Goal: Download file/media

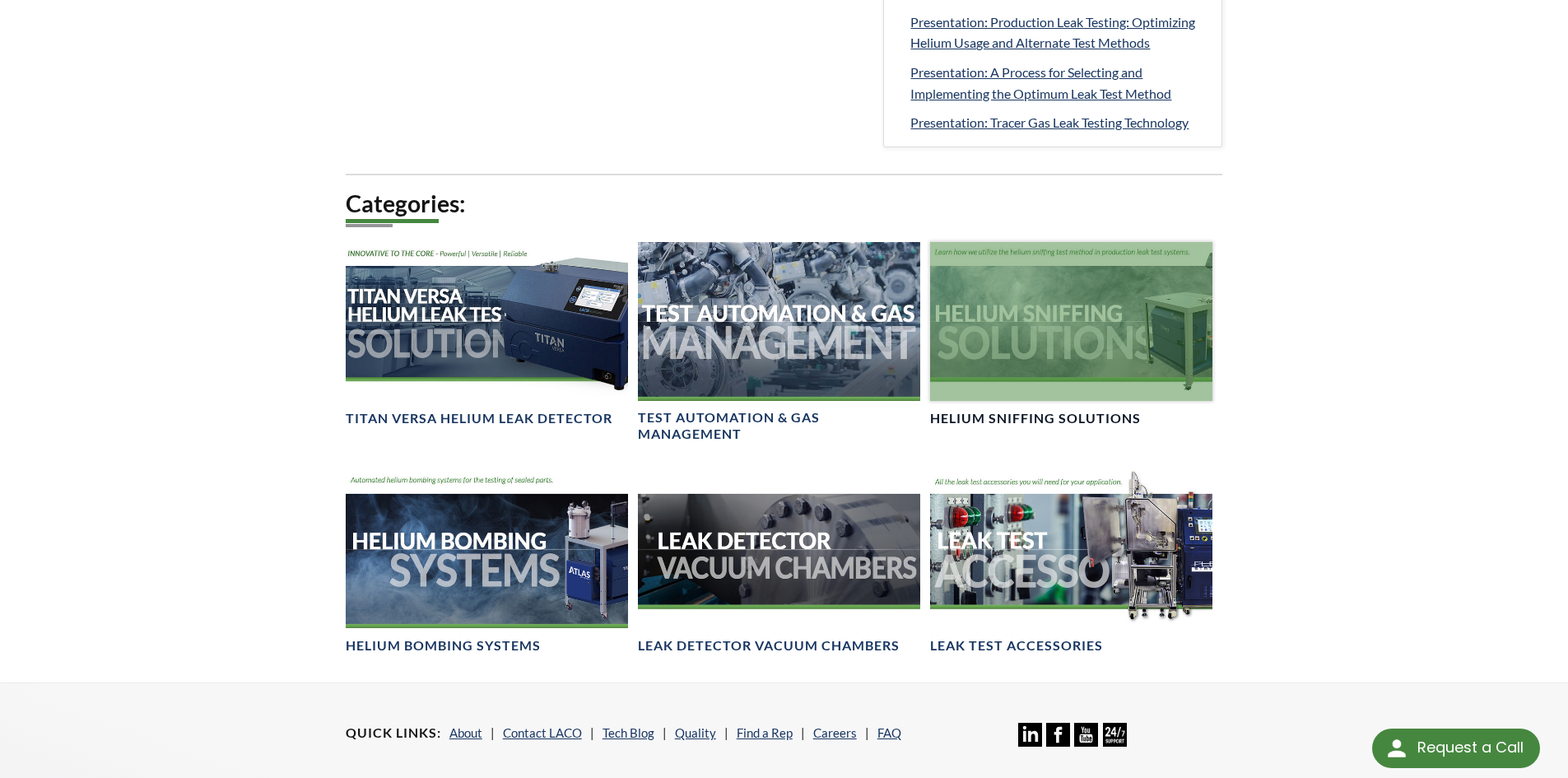
scroll to position [988, 0]
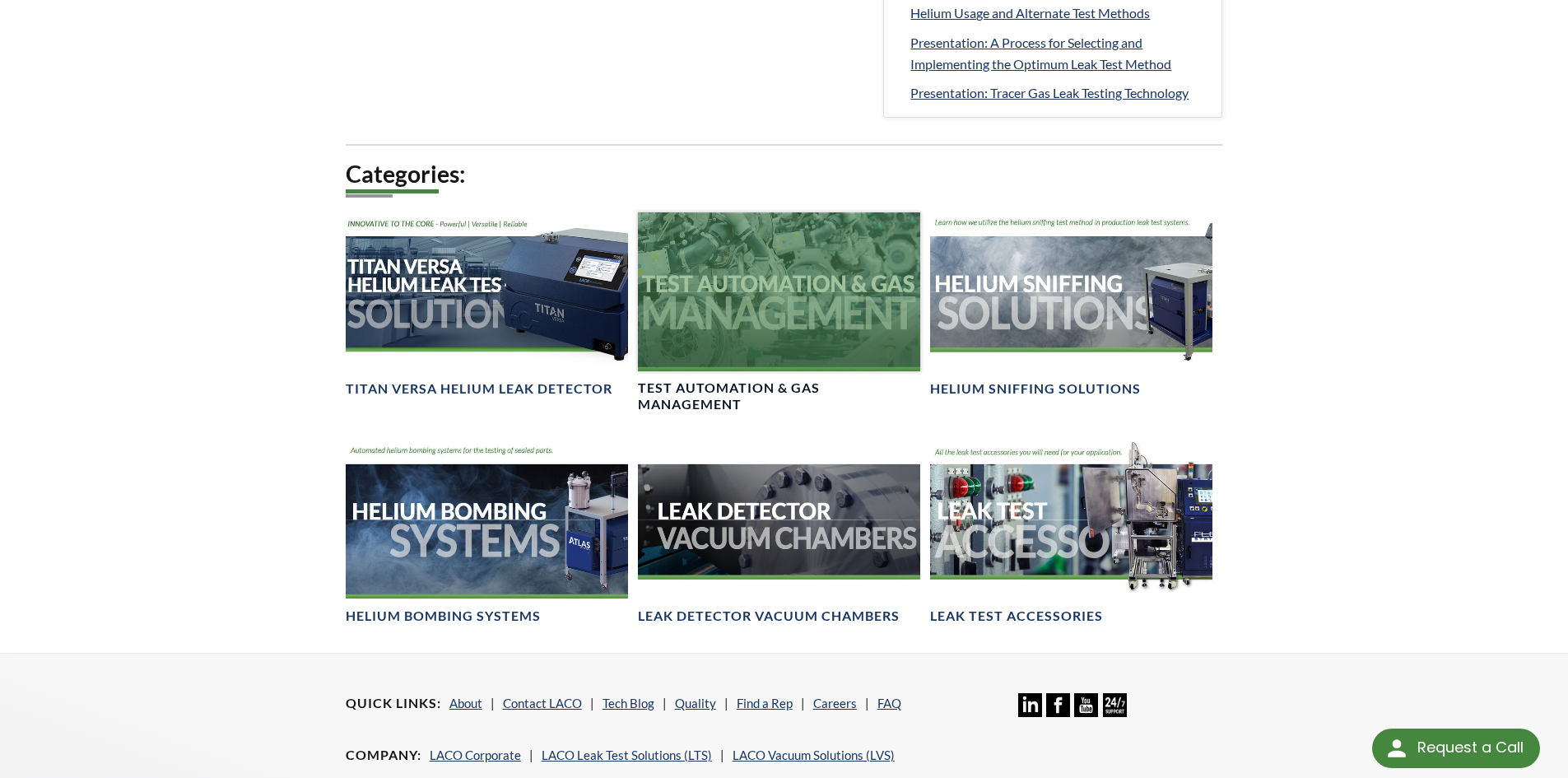
click at [737, 388] on h4 "Test Automation & Gas Management" at bounding box center [779, 396] width 282 height 34
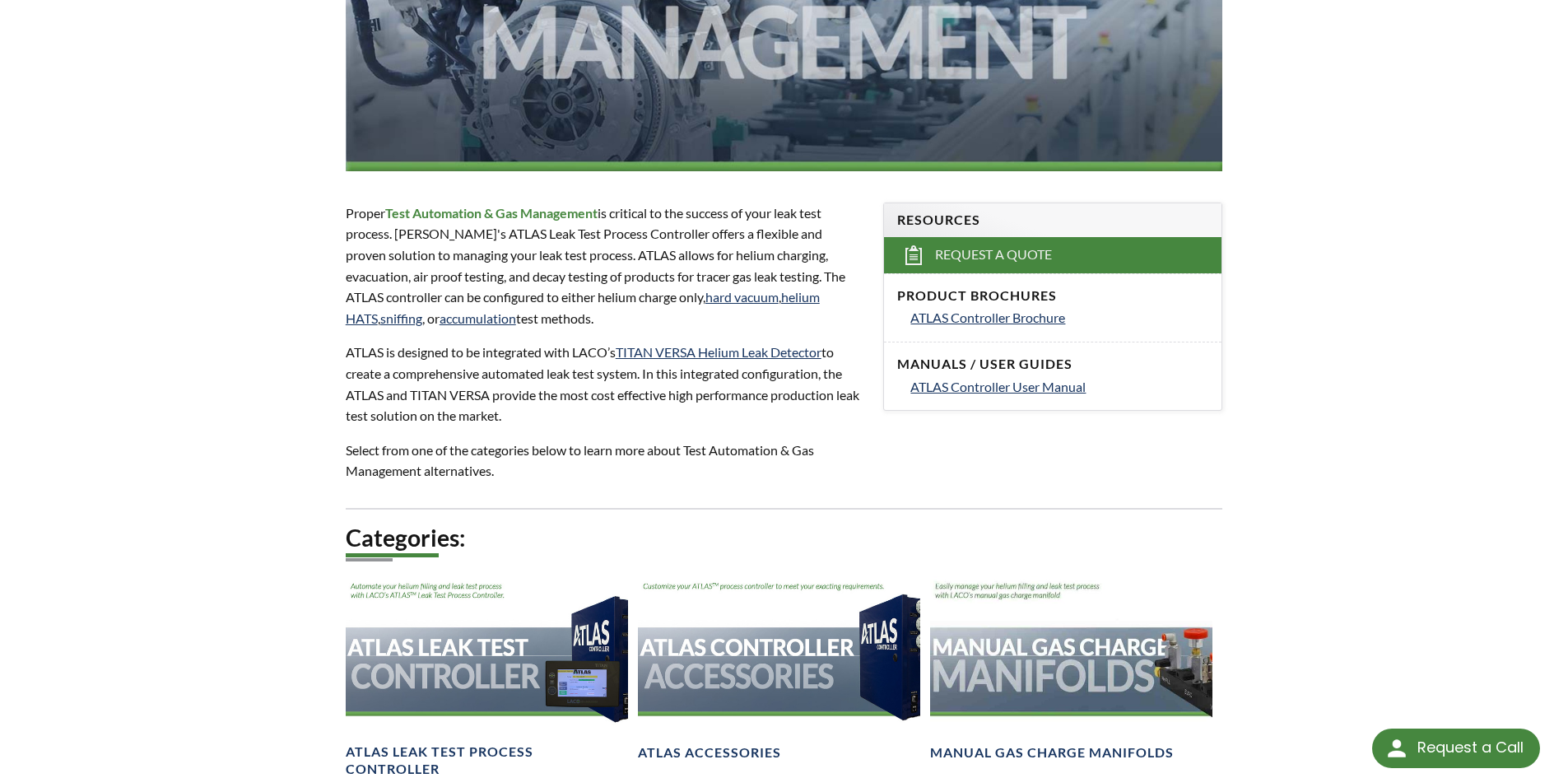
scroll to position [329, 0]
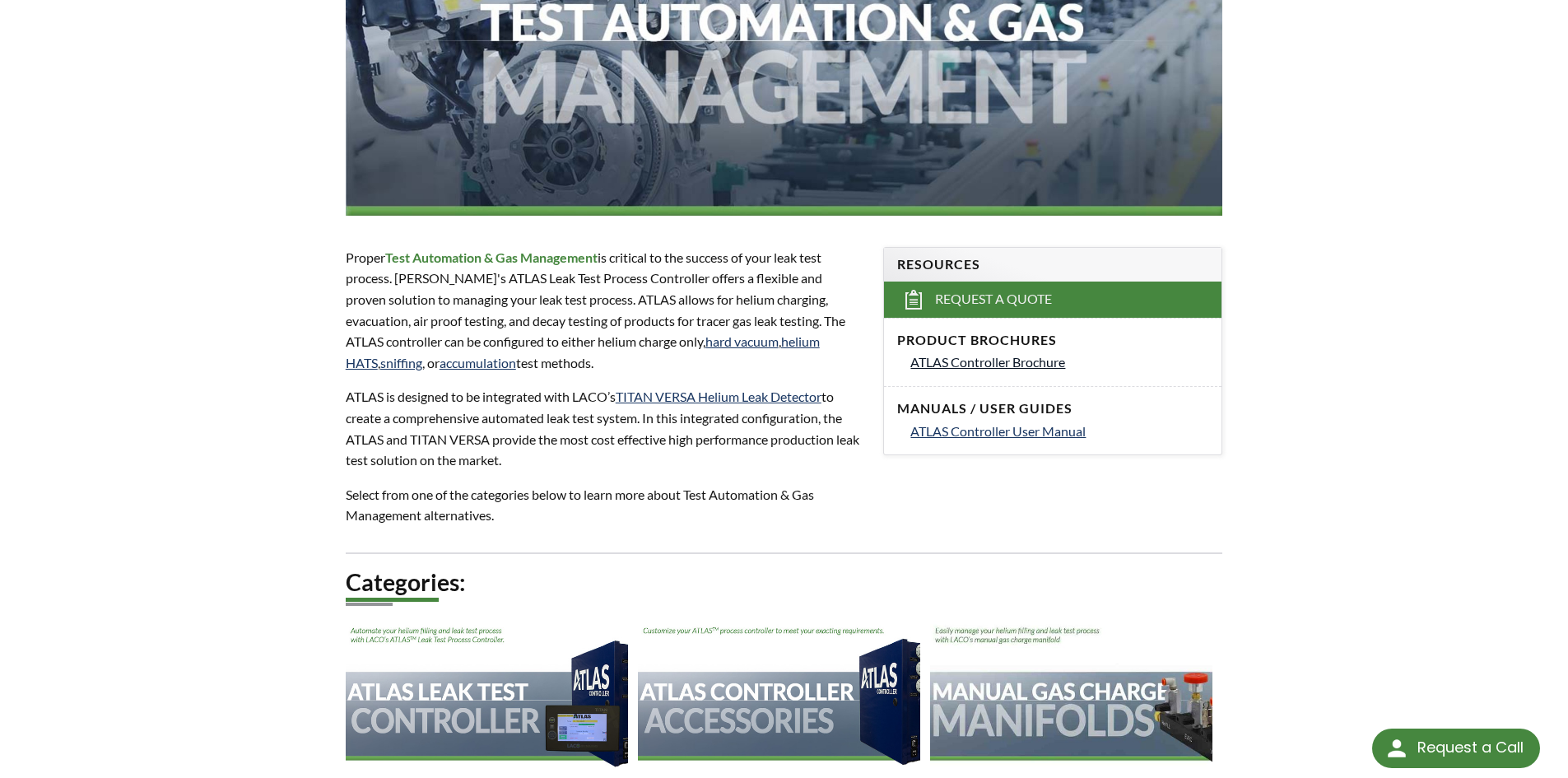
click at [992, 366] on span "ATLAS Controller Brochure" at bounding box center [988, 362] width 155 height 16
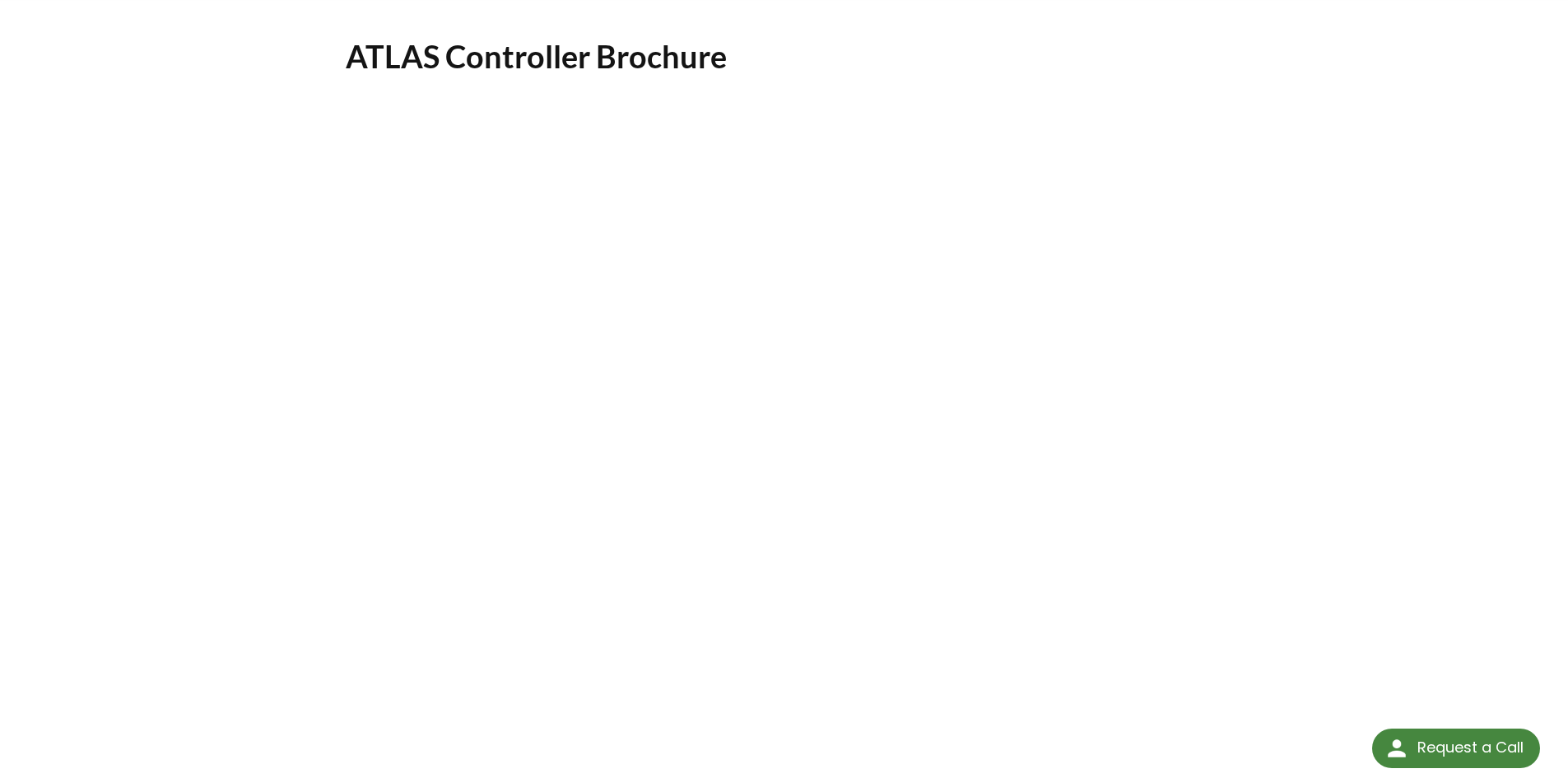
scroll to position [82, 0]
click at [297, 706] on div "ATLAS Controller Brochure Click Here To Download" at bounding box center [784, 468] width 1054 height 889
